Goal: Download file/media

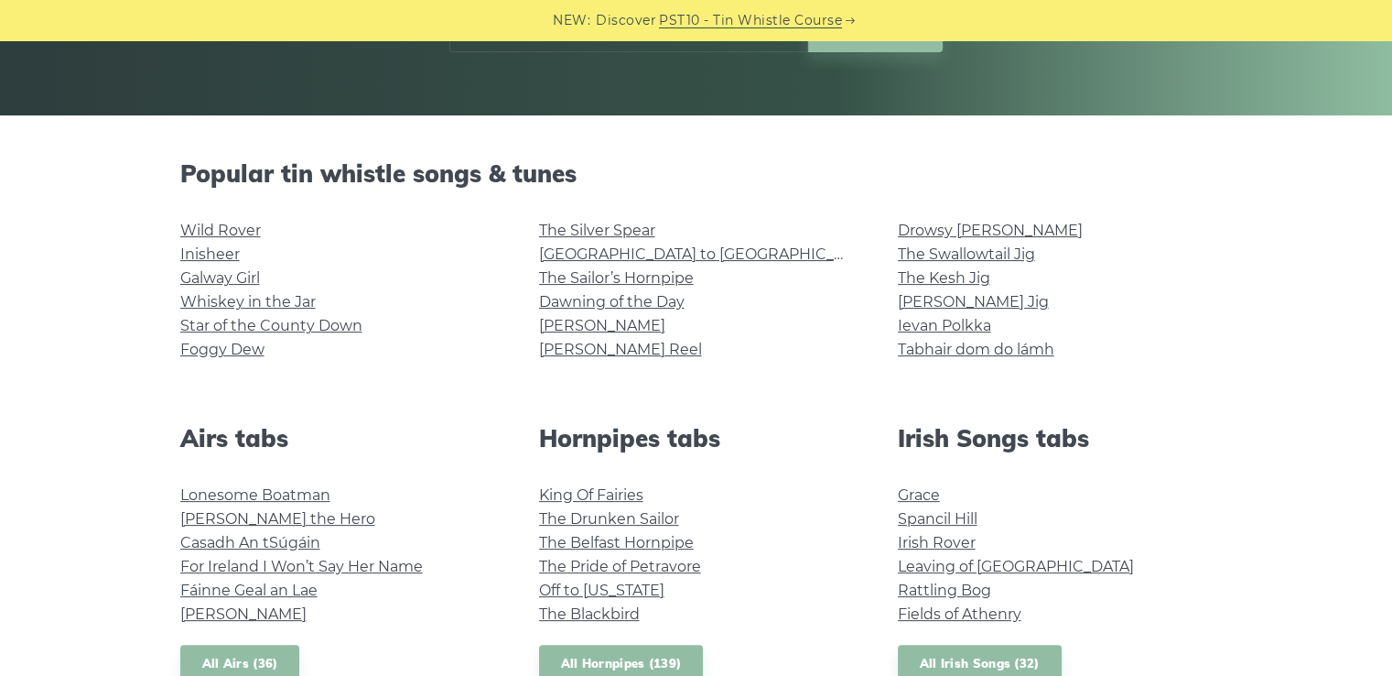
scroll to position [99, 0]
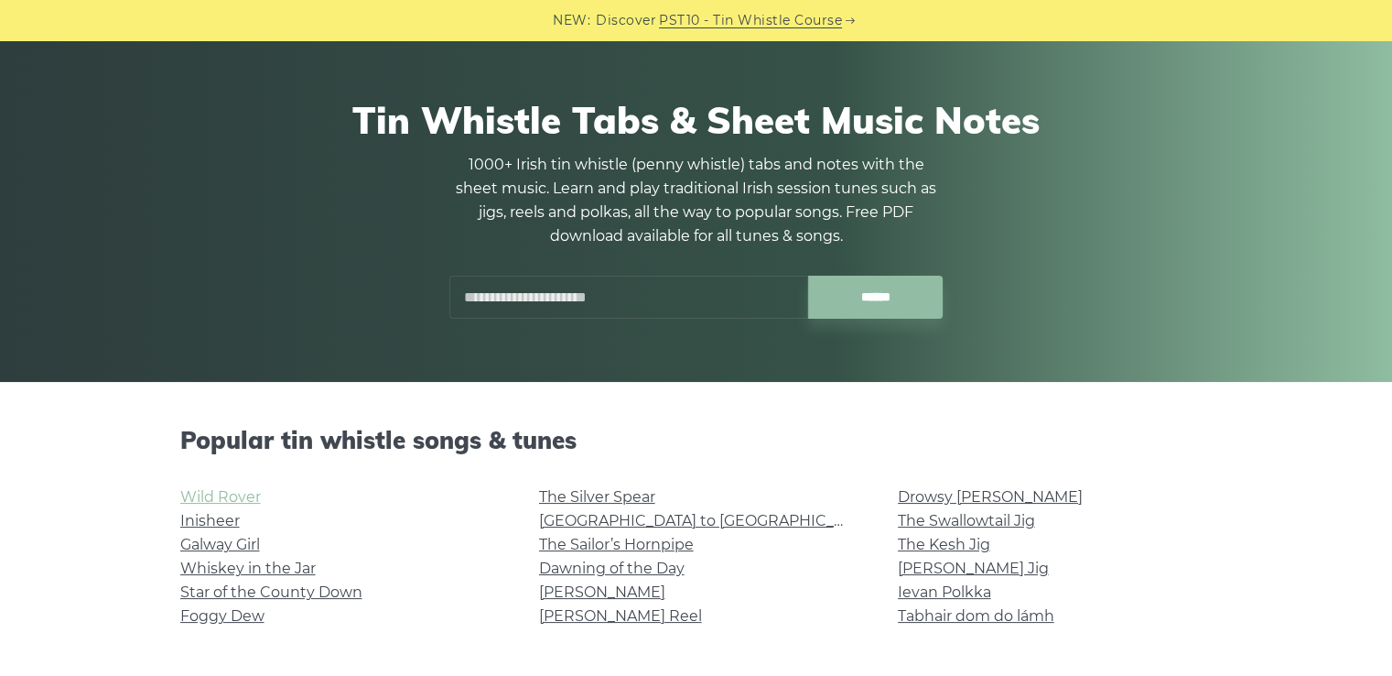
click at [180, 498] on link "Wild Rover" at bounding box center [220, 496] width 81 height 17
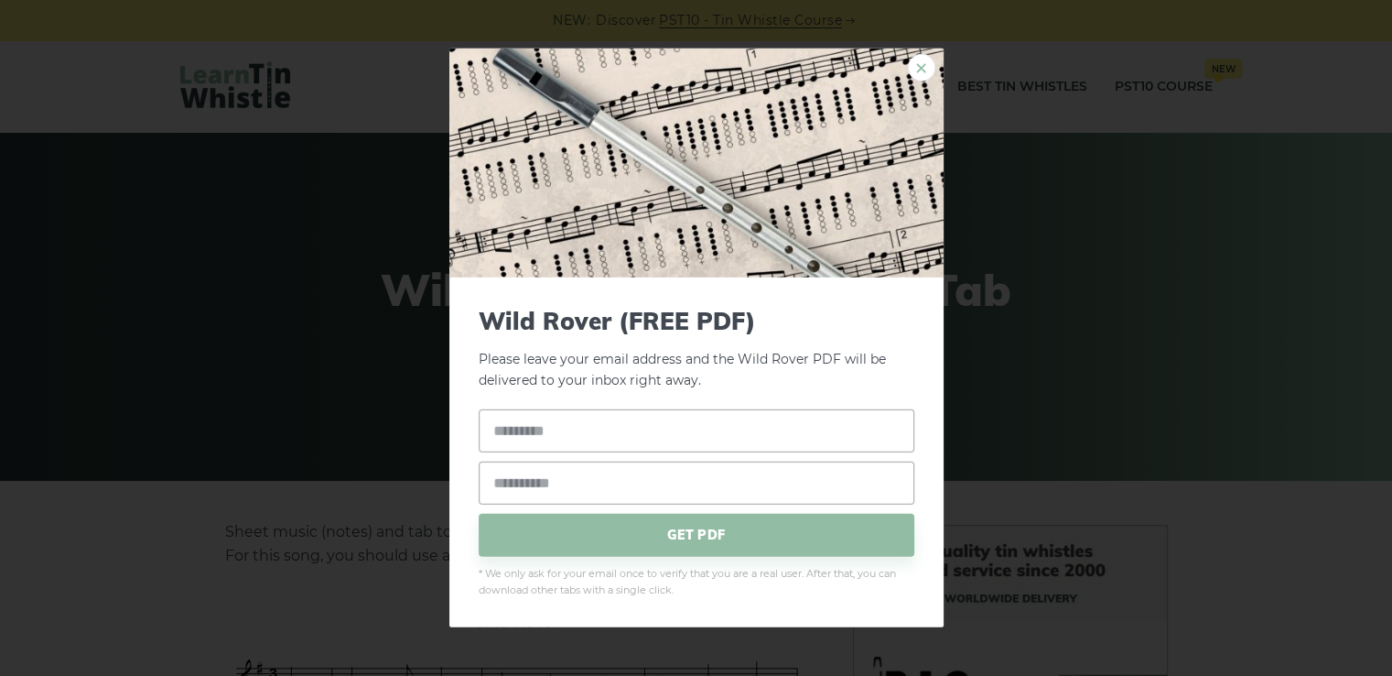
click at [931, 67] on link "×" at bounding box center [921, 67] width 27 height 27
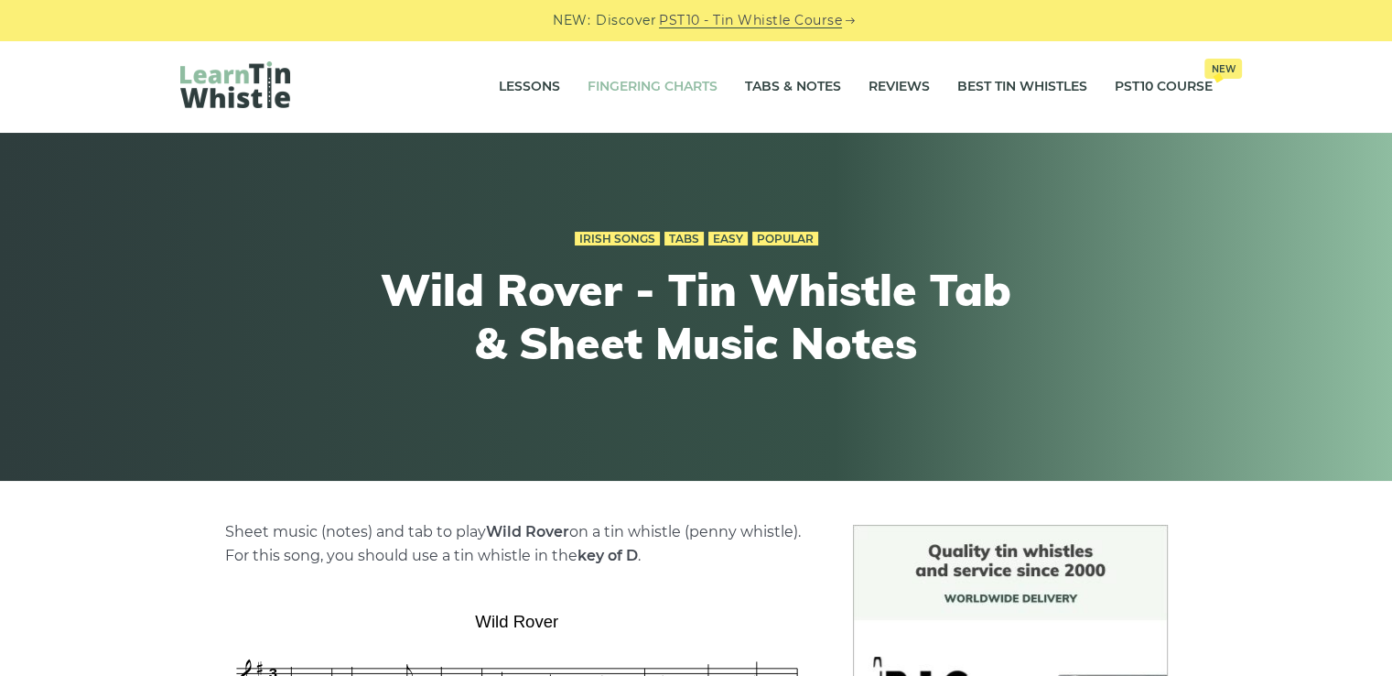
click at [672, 82] on link "Fingering Charts" at bounding box center [653, 87] width 130 height 46
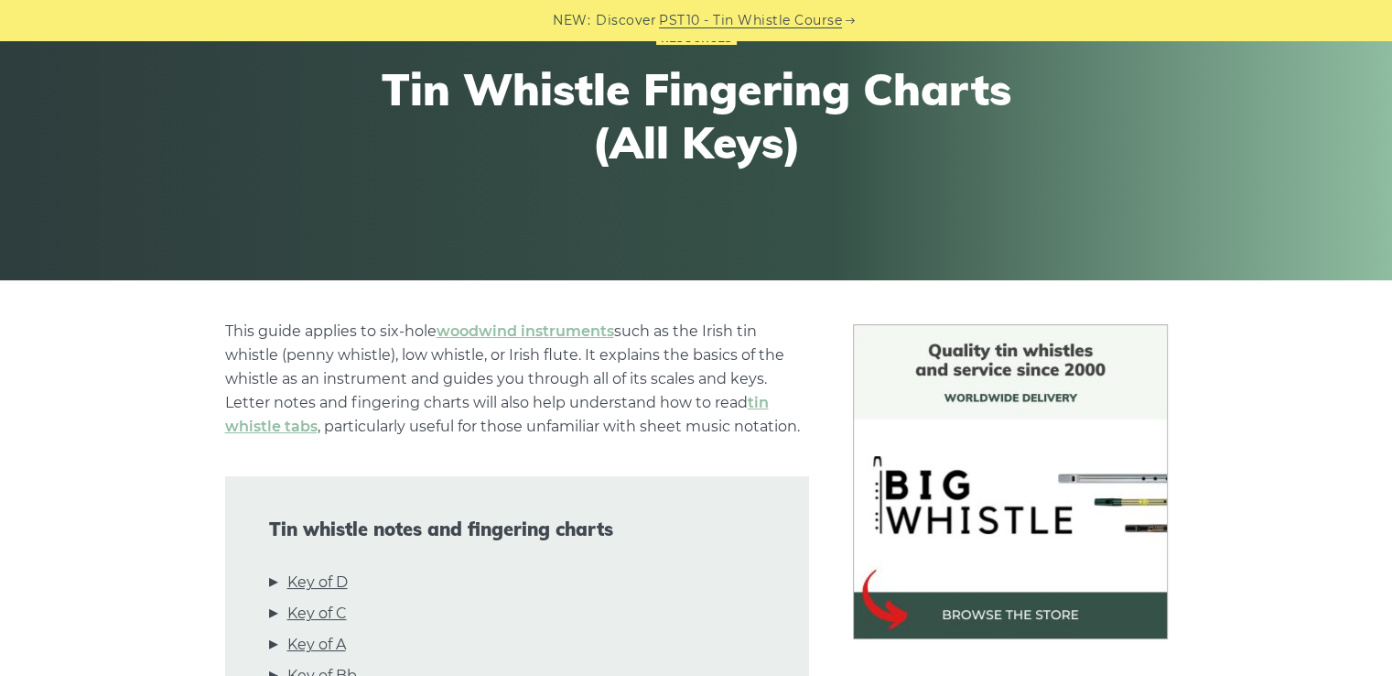
scroll to position [275, 0]
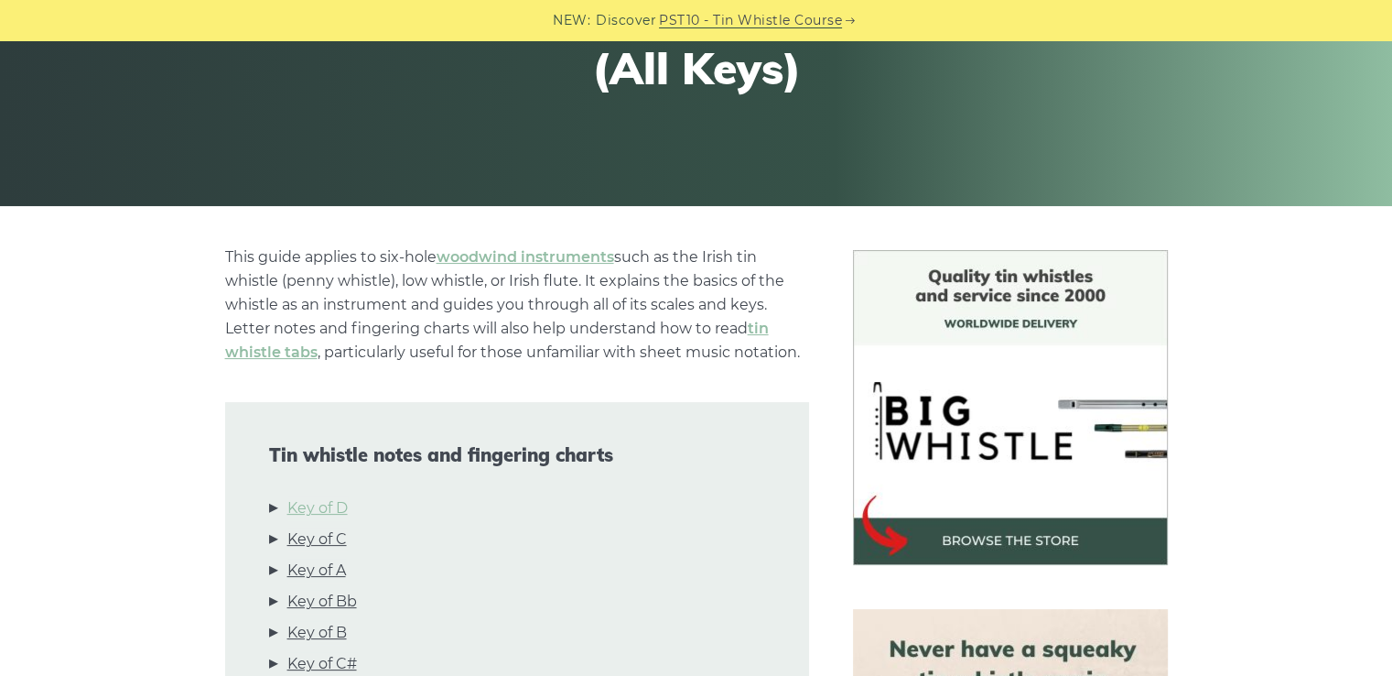
click at [307, 510] on link "Key of D" at bounding box center [317, 508] width 60 height 24
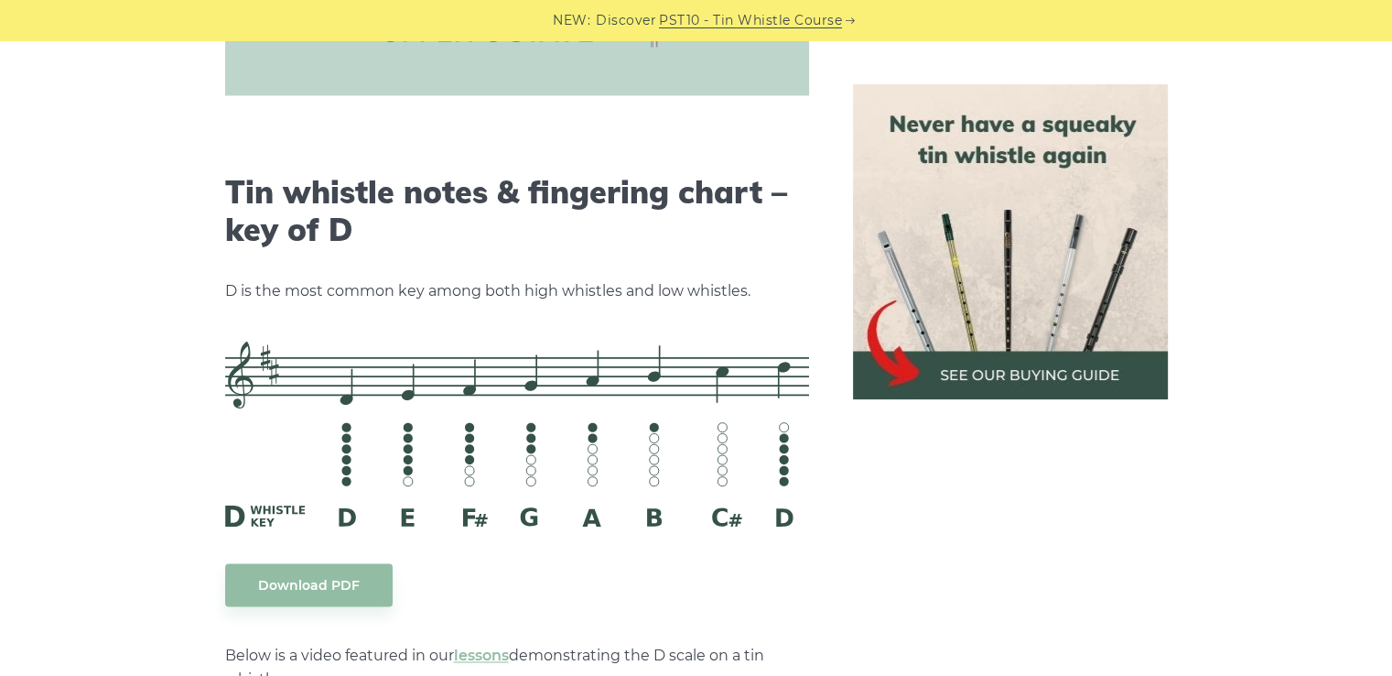
scroll to position [2852, 0]
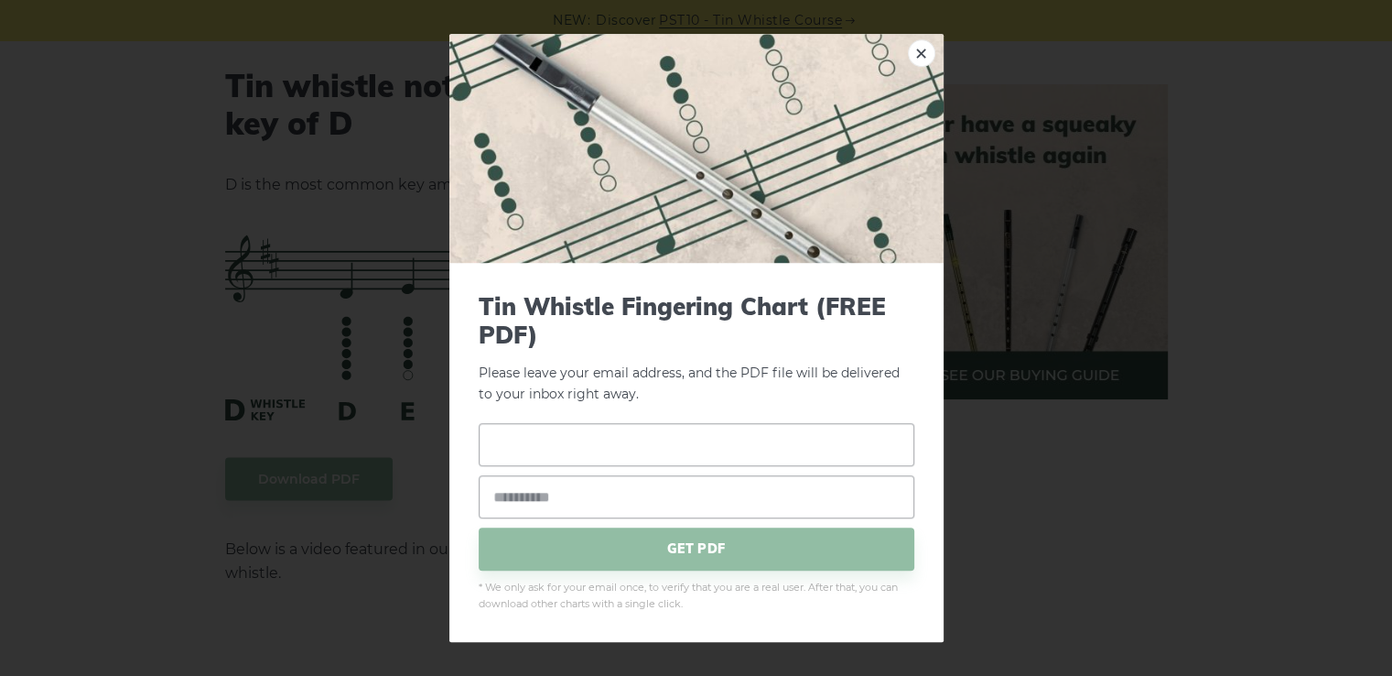
click at [520, 448] on input "text" at bounding box center [697, 444] width 436 height 43
type input "****"
click at [594, 495] on input "email" at bounding box center [697, 496] width 436 height 43
type input "**********"
click at [717, 546] on span "GET PDF" at bounding box center [697, 548] width 436 height 43
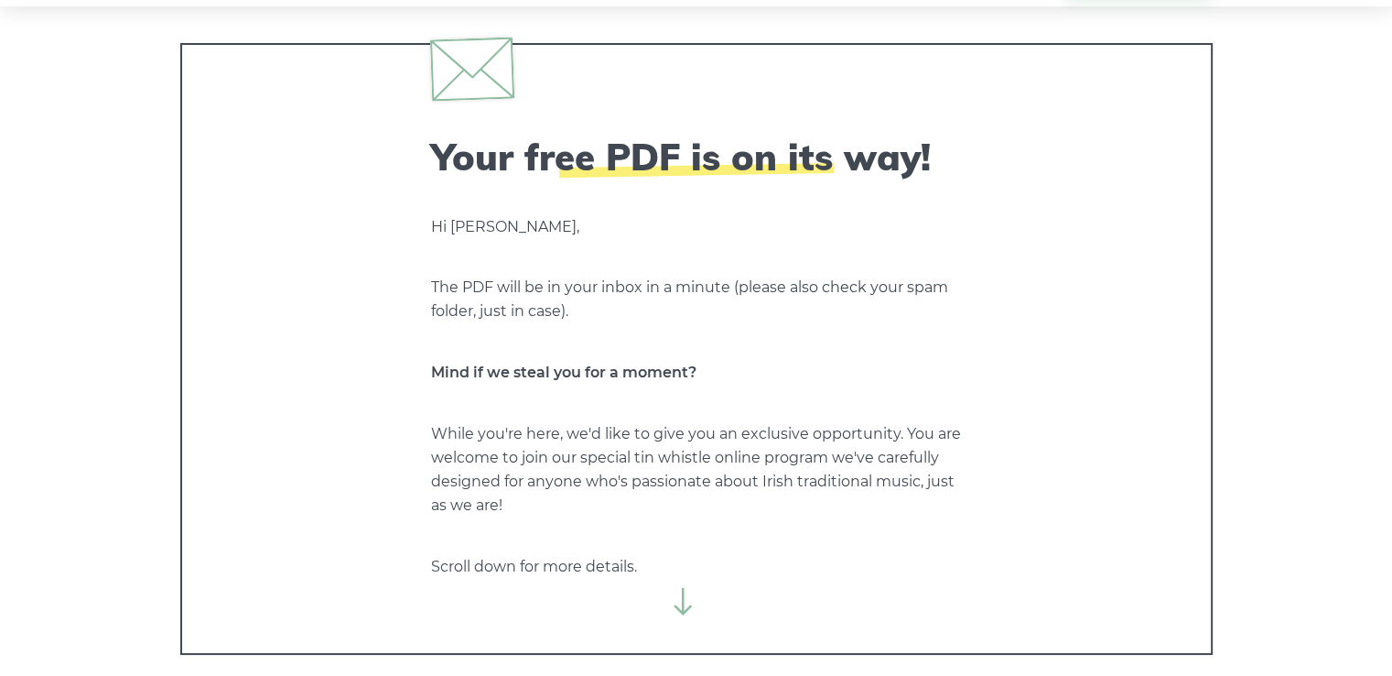
scroll to position [92, 0]
